Goal: Check status: Check status

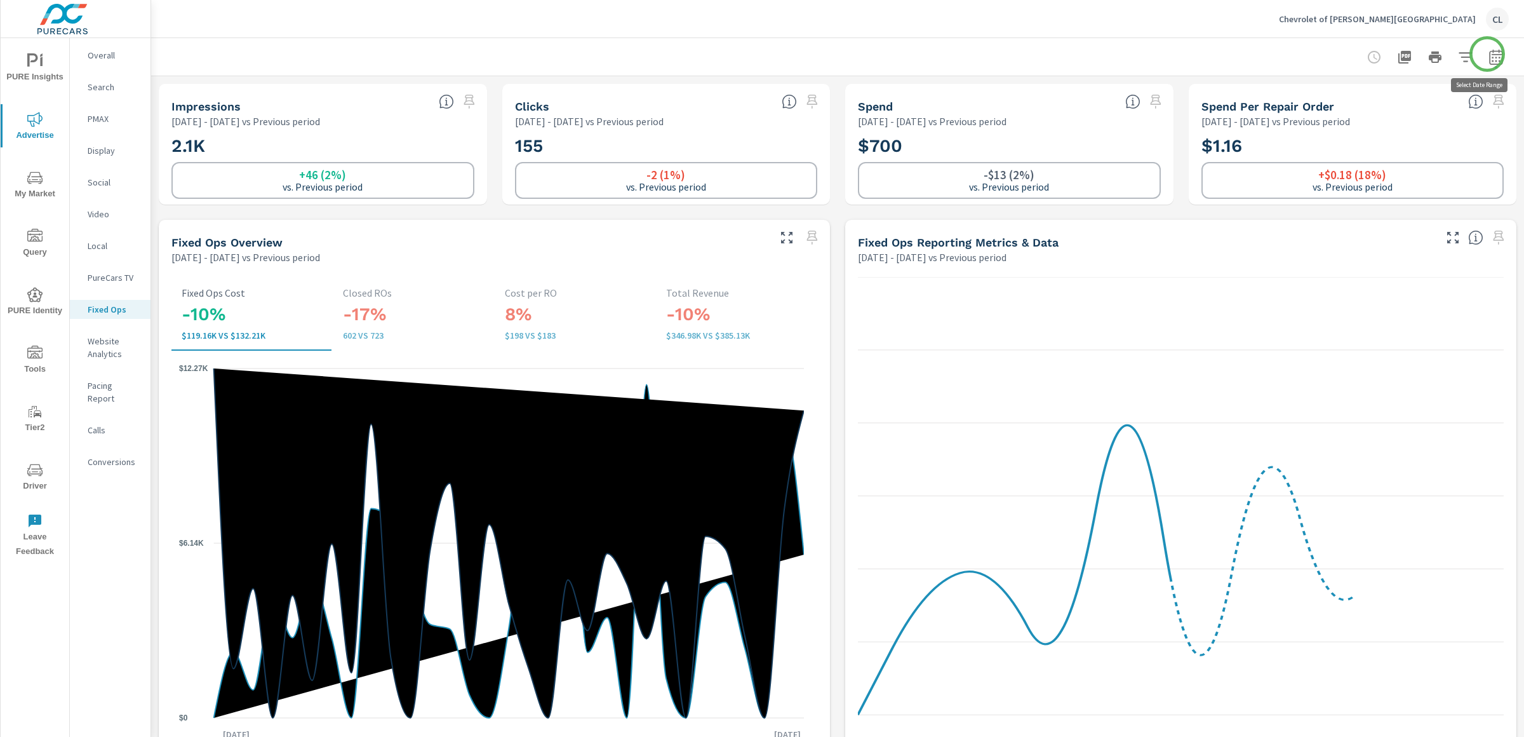
click at [1489, 57] on icon "button" at bounding box center [1496, 57] width 15 height 15
select select "Previous period"
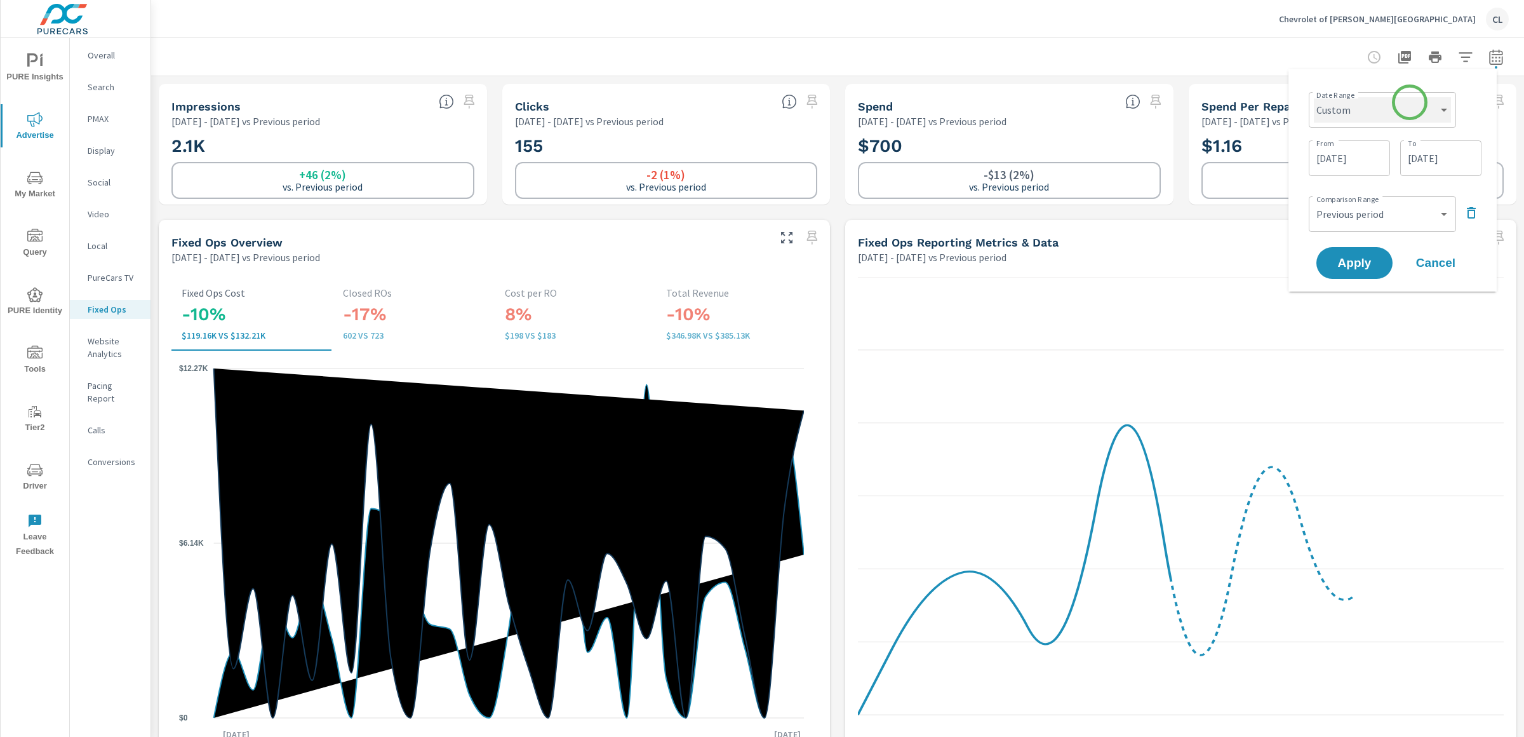
click at [1405, 107] on select "Custom [DATE] Last week Last 7 days Last 14 days Last 30 days Last 45 days Last…" at bounding box center [1382, 109] width 137 height 25
click at [1314, 97] on select "Custom [DATE] Last week Last 7 days Last 14 days Last 30 days Last 45 days Last…" at bounding box center [1382, 109] width 137 height 25
select select "Last month"
click at [1360, 212] on span "Apply" at bounding box center [1355, 215] width 52 height 12
